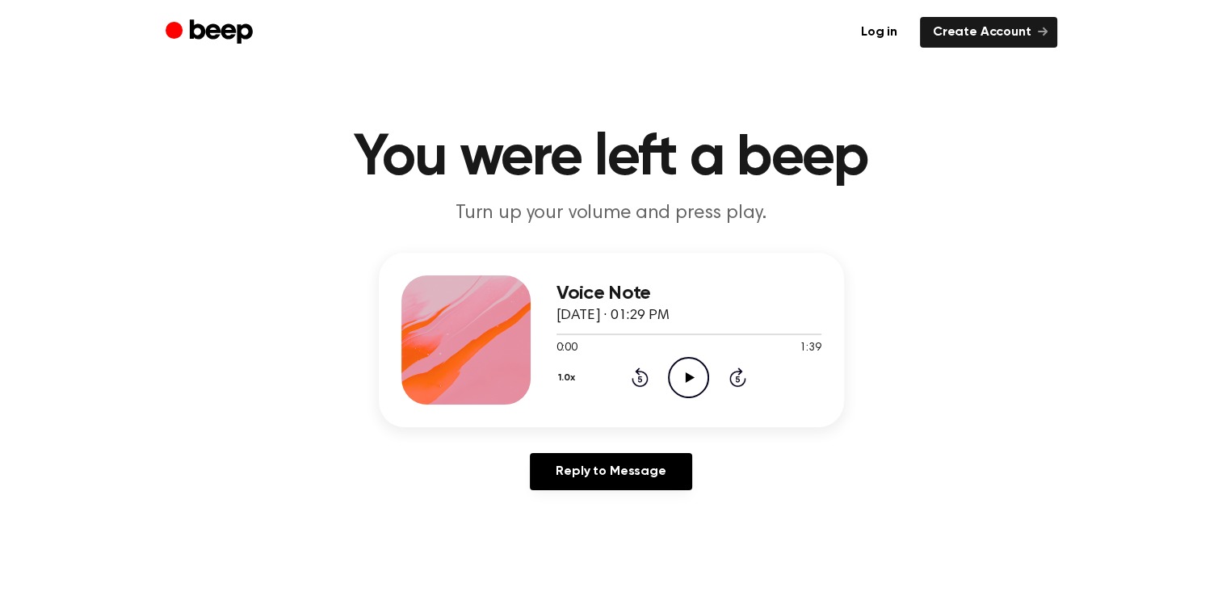
click at [694, 370] on icon "Play Audio" at bounding box center [688, 377] width 41 height 41
click at [675, 370] on icon "Play Audio" at bounding box center [688, 377] width 41 height 41
click at [696, 373] on icon "Play Audio" at bounding box center [688, 377] width 41 height 41
click at [958, 484] on div "Voice Note [DATE] · 12:13 AM 0:05 0:29 Your browser does not support the [objec…" at bounding box center [610, 378] width 1183 height 250
